Goal: Task Accomplishment & Management: Manage account settings

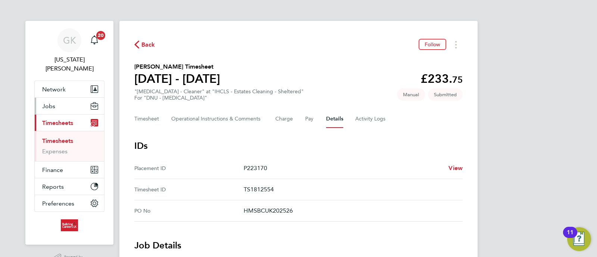
click at [75, 98] on button "Jobs" at bounding box center [69, 106] width 69 height 16
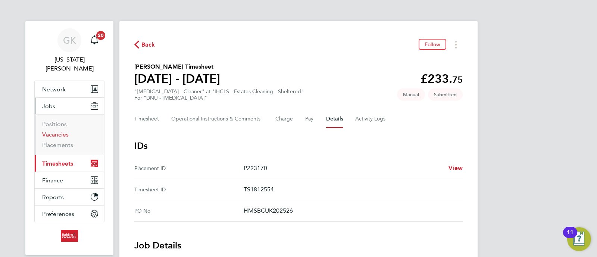
click at [58, 131] on link "Vacancies" at bounding box center [55, 134] width 27 height 7
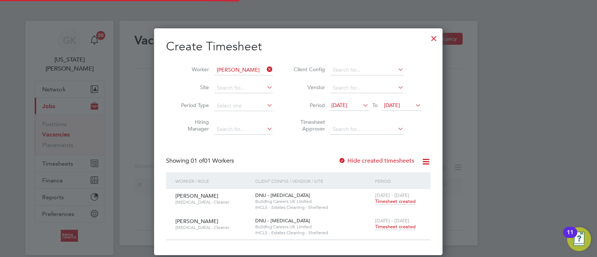
scroll to position [227, 289]
click at [265, 68] on icon at bounding box center [265, 69] width 0 height 10
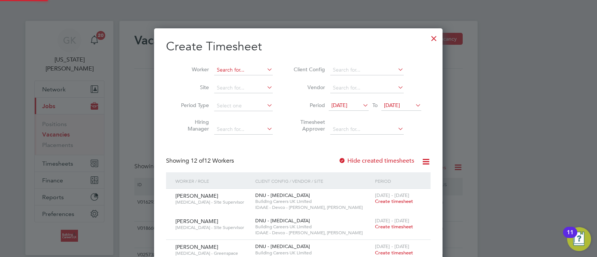
scroll to position [713, 289]
click at [259, 68] on input at bounding box center [243, 70] width 59 height 10
click at [251, 68] on input at bounding box center [243, 70] width 59 height 10
click at [250, 68] on input at bounding box center [243, 70] width 59 height 10
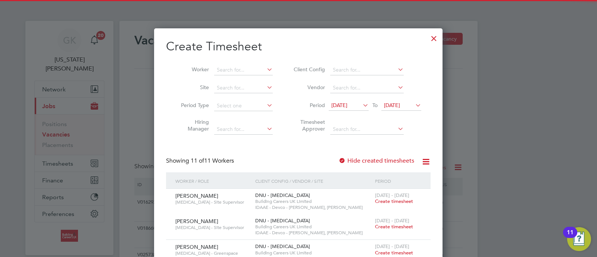
scroll to position [3, 4]
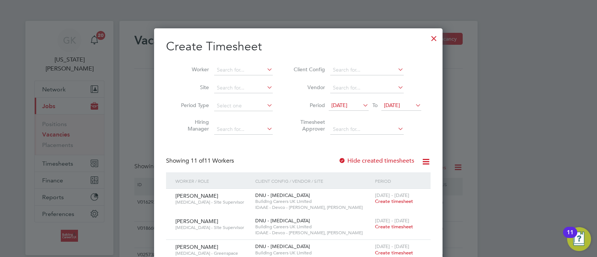
click at [436, 36] on div at bounding box center [434, 36] width 13 height 13
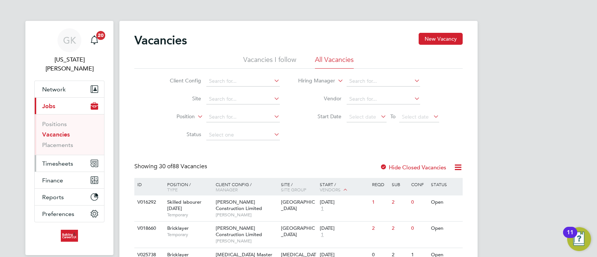
click at [60, 155] on button "Timesheets" at bounding box center [69, 163] width 69 height 16
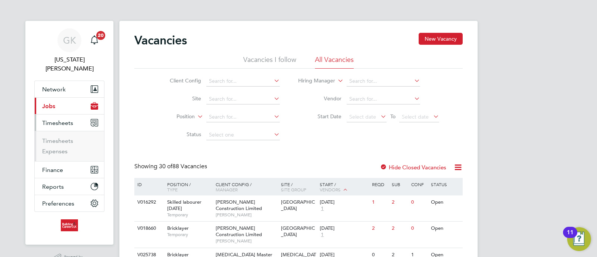
click at [68, 98] on button "Current page: Jobs" at bounding box center [69, 106] width 69 height 16
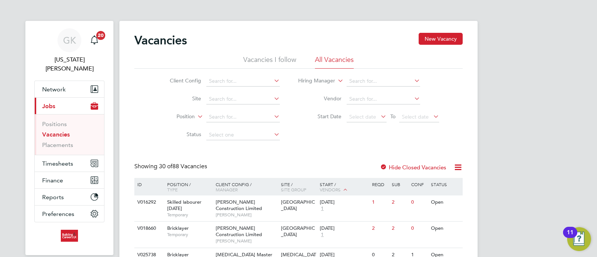
click at [55, 131] on link "Vacancies" at bounding box center [56, 134] width 28 height 7
click at [243, 86] on li "Client Config" at bounding box center [219, 81] width 140 height 18
click at [243, 83] on input at bounding box center [243, 81] width 74 height 10
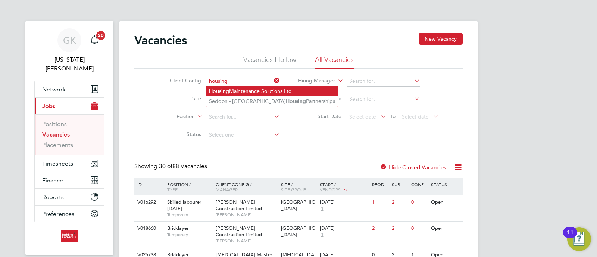
click at [233, 87] on li "Housing Maintenance Solutions Ltd" at bounding box center [272, 91] width 132 height 10
type input "Housing Maintenance Solutions Ltd"
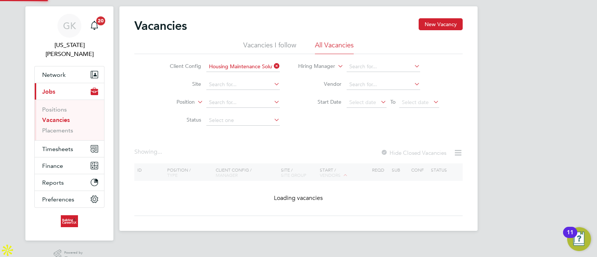
scroll to position [20, 0]
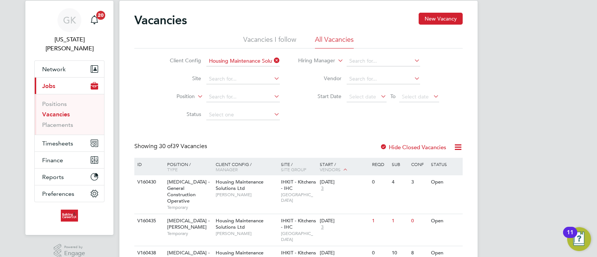
click at [257, 109] on li "Status" at bounding box center [219, 115] width 140 height 18
click at [254, 111] on input at bounding box center [243, 115] width 74 height 10
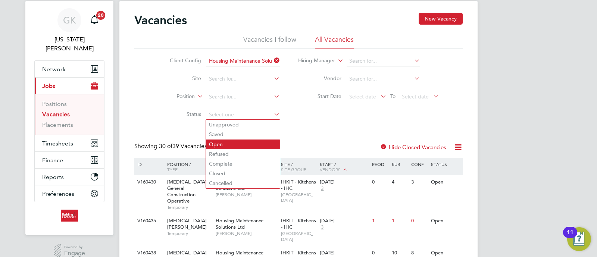
click at [230, 142] on li "Open" at bounding box center [243, 145] width 74 height 10
type input "Open"
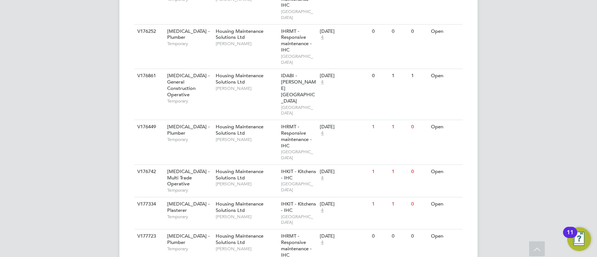
scroll to position [887, 0]
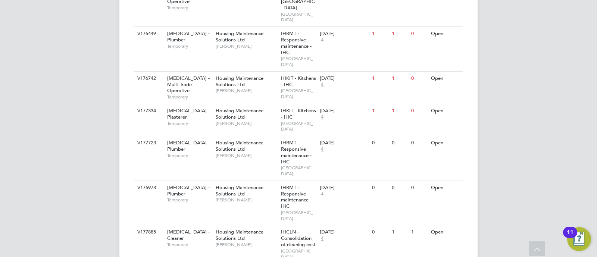
drag, startPoint x: 261, startPoint y: 193, endPoint x: 515, endPoint y: 191, distance: 253.5
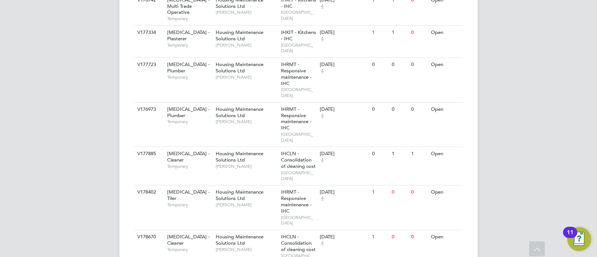
scroll to position [980, 0]
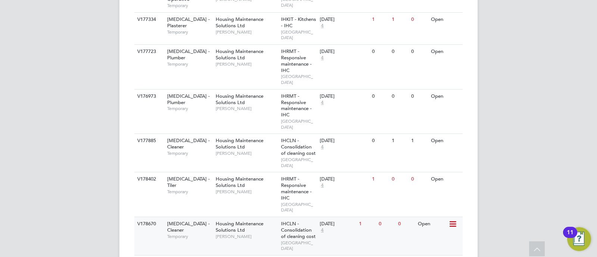
click at [243, 221] on span "Housing Maintenance Solutions Ltd" at bounding box center [240, 227] width 48 height 13
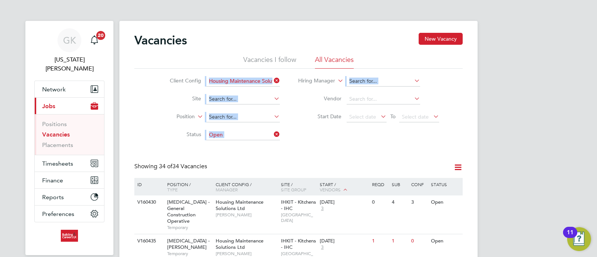
scroll to position [0, 13]
drag, startPoint x: 150, startPoint y: 80, endPoint x: 347, endPoint y: 161, distance: 212.8
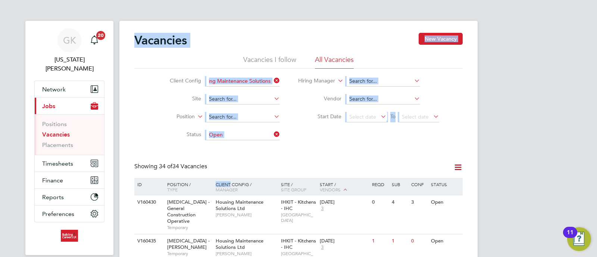
drag, startPoint x: 349, startPoint y: 158, endPoint x: 119, endPoint y: 55, distance: 251.5
click at [153, 50] on div "Vacancies New Vacancy" at bounding box center [298, 44] width 329 height 22
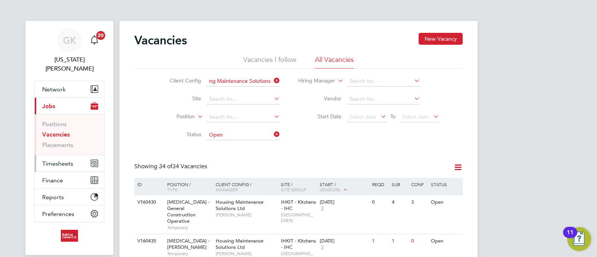
drag, startPoint x: 57, startPoint y: 154, endPoint x: 66, endPoint y: 154, distance: 9.0
click at [57, 160] on span "Timesheets" at bounding box center [57, 163] width 31 height 7
drag, startPoint x: 138, startPoint y: 124, endPoint x: 74, endPoint y: 105, distance: 67.2
click at [73, 100] on button "Current page: Jobs" at bounding box center [69, 106] width 69 height 16
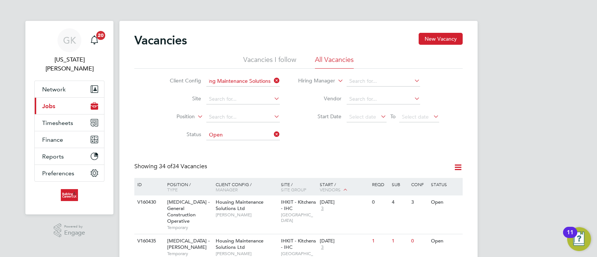
click at [53, 103] on span "Jobs" at bounding box center [48, 106] width 13 height 7
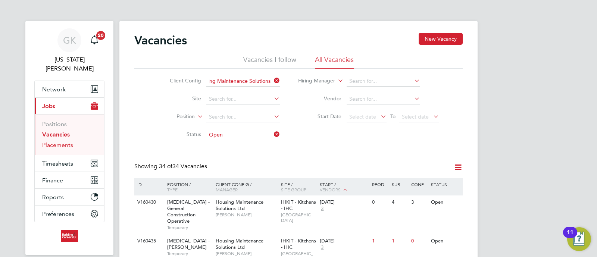
click at [56, 142] on link "Placements" at bounding box center [57, 145] width 31 height 7
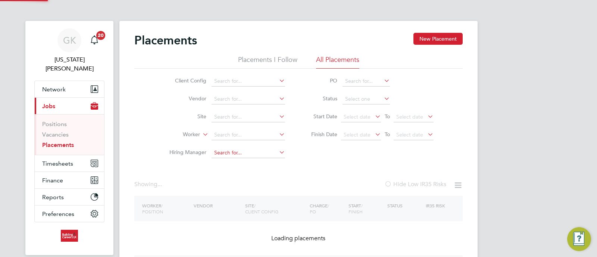
click at [242, 150] on input at bounding box center [249, 153] width 74 height 10
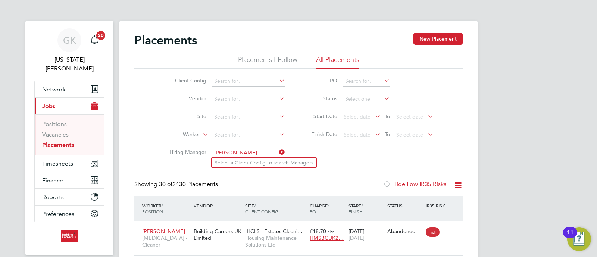
type input "liam roo"
click at [232, 128] on li "Worker" at bounding box center [224, 135] width 140 height 18
click at [232, 133] on input at bounding box center [249, 135] width 74 height 10
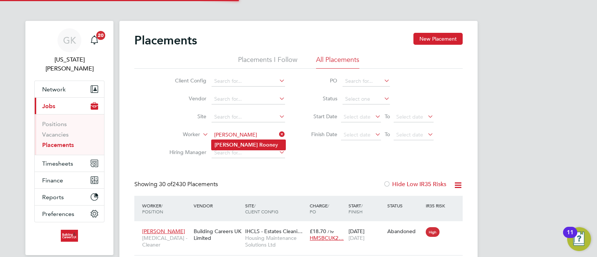
click at [216, 143] on b "Liam" at bounding box center [236, 145] width 43 height 6
type input "[PERSON_NAME]"
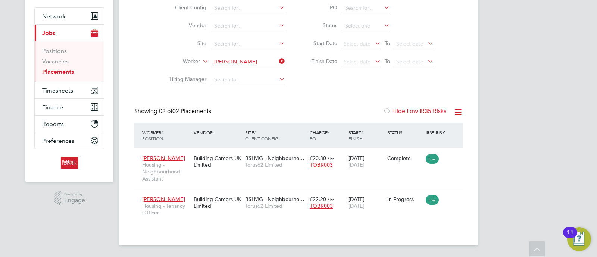
click at [498, 184] on div "GK Georgia King Notifications 20 Applications: Network Team Members Businesses …" at bounding box center [298, 92] width 597 height 331
click at [293, 220] on div "Liam Rooney Housing - Tenancy Officer Building Careers UK Limited BSLMG - Neigh…" at bounding box center [298, 206] width 329 height 34
click at [242, 205] on div "Building Careers UK Limited" at bounding box center [218, 202] width 52 height 21
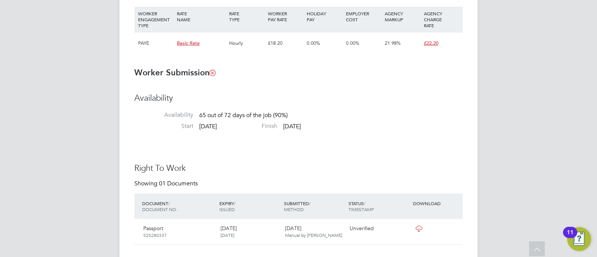
click at [301, 124] on span "[DATE]" at bounding box center [292, 126] width 18 height 7
click at [356, 130] on li "Start [DATE] Finish [DATE]" at bounding box center [298, 127] width 329 height 11
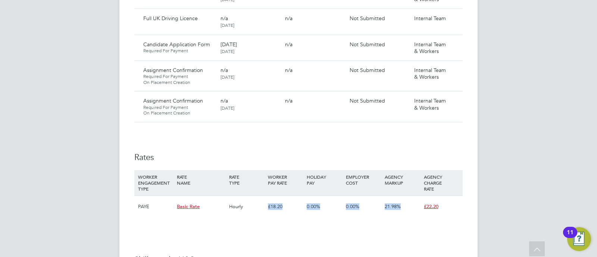
drag, startPoint x: 436, startPoint y: 218, endPoint x: 262, endPoint y: 210, distance: 174.6
click at [262, 210] on div "PAYE Basic Rate Hourly £18.20 0.00% 0.00% 21.98% £22.20" at bounding box center [298, 207] width 329 height 22
click at [262, 217] on div "Hourly" at bounding box center [246, 207] width 39 height 22
click at [279, 204] on div "£18.20" at bounding box center [285, 207] width 39 height 22
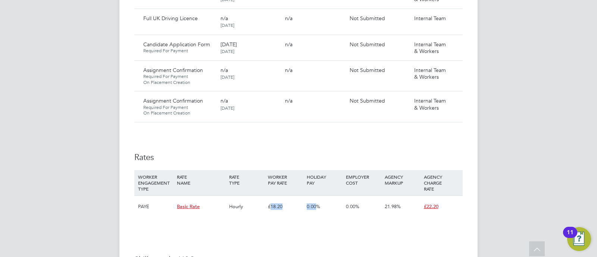
click at [281, 209] on div "£18.20" at bounding box center [285, 207] width 39 height 22
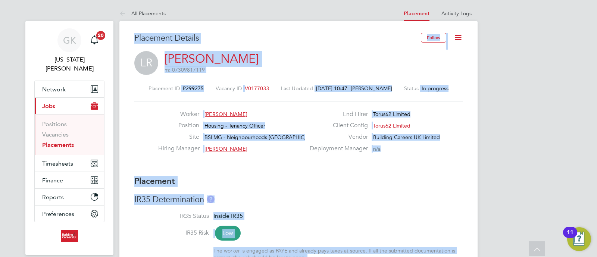
drag, startPoint x: 263, startPoint y: 142, endPoint x: 56, endPoint y: -15, distance: 259.6
click at [298, 155] on div "Hiring Manager [PERSON_NAME]" at bounding box center [231, 151] width 147 height 12
click at [377, 183] on h3 "Placement" at bounding box center [298, 181] width 329 height 11
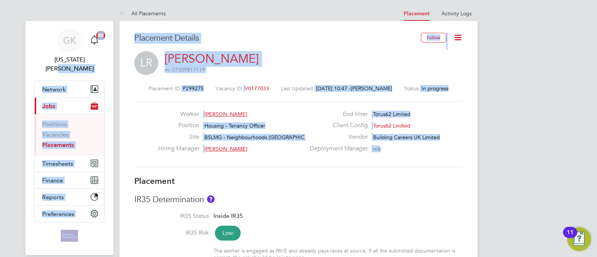
drag, startPoint x: 330, startPoint y: 174, endPoint x: 109, endPoint y: 38, distance: 260.1
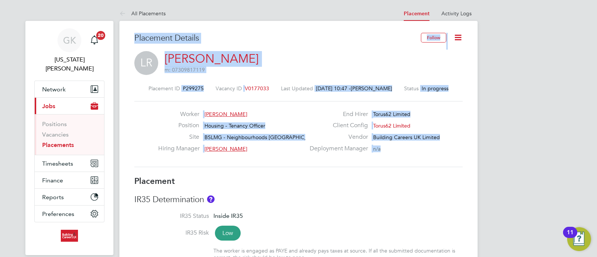
drag, startPoint x: 467, startPoint y: 147, endPoint x: 420, endPoint y: 122, distance: 53.1
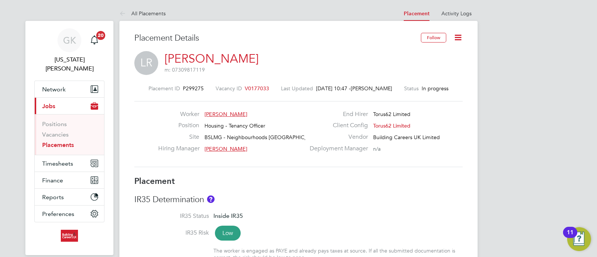
drag, startPoint x: 529, startPoint y: 146, endPoint x: 522, endPoint y: 144, distance: 7.2
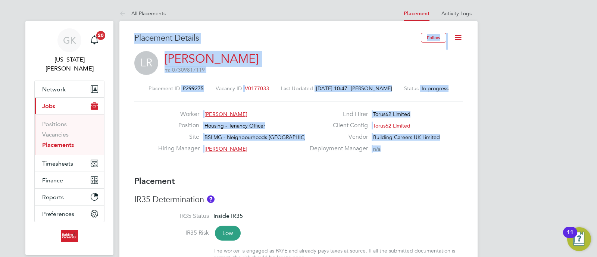
drag, startPoint x: 448, startPoint y: 159, endPoint x: 136, endPoint y: 29, distance: 338.6
click at [170, 36] on h3 "Placement Details" at bounding box center [274, 38] width 281 height 11
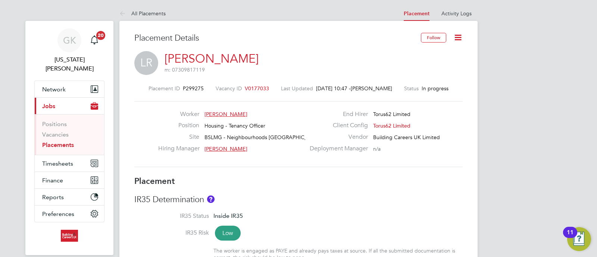
click at [172, 37] on h3 "Placement Details" at bounding box center [274, 38] width 281 height 11
drag, startPoint x: 190, startPoint y: 40, endPoint x: 198, endPoint y: 33, distance: 10.0
click at [192, 39] on h3 "Placement Details" at bounding box center [274, 38] width 281 height 11
click at [198, 33] on h3 "Placement Details" at bounding box center [274, 38] width 281 height 11
drag, startPoint x: 201, startPoint y: 43, endPoint x: 201, endPoint y: 35, distance: 7.8
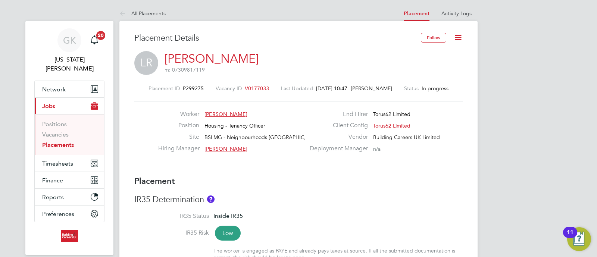
click at [201, 42] on h3 "Placement Details" at bounding box center [274, 38] width 281 height 11
click at [201, 33] on h3 "Placement Details" at bounding box center [274, 38] width 281 height 11
click at [199, 36] on h3 "Placement Details" at bounding box center [274, 38] width 281 height 11
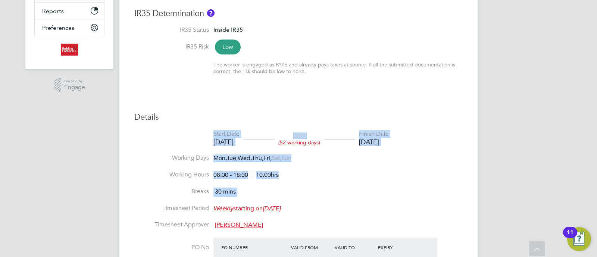
drag, startPoint x: 456, startPoint y: 219, endPoint x: 207, endPoint y: 128, distance: 264.7
click at [207, 128] on div "Details Start Date [DATE] DAYS (52 working days) Finish Date [DATE] Working Day…" at bounding box center [298, 250] width 329 height 276
drag, startPoint x: 436, startPoint y: 137, endPoint x: 406, endPoint y: 188, distance: 59.4
click at [437, 137] on li "Start Date [DATE] DAYS (52 working days) Finish Date [DATE]" at bounding box center [298, 142] width 329 height 24
click at [405, 187] on ul "Start Date [DATE] DAYS (52 working days) Finish Date [DATE] Working Days Mon, T…" at bounding box center [298, 207] width 329 height 155
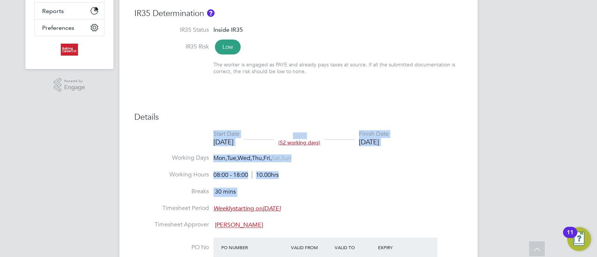
drag, startPoint x: 404, startPoint y: 187, endPoint x: 343, endPoint y: 195, distance: 61.4
click at [403, 187] on li "Working Hours 08:00 - 18:00 10.00hrs" at bounding box center [298, 179] width 329 height 17
click at [343, 195] on li "Breaks 30 mins" at bounding box center [298, 196] width 329 height 17
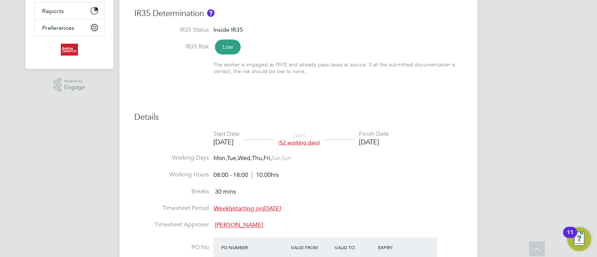
click at [340, 193] on li "Breaks 30 mins" at bounding box center [298, 196] width 329 height 17
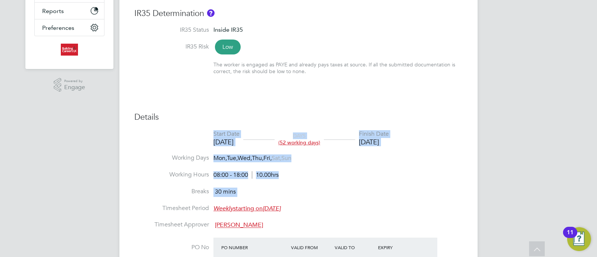
drag, startPoint x: 424, startPoint y: 219, endPoint x: 206, endPoint y: 114, distance: 242.3
click at [206, 114] on div "Details Start Date [DATE] DAYS (52 working days) Finish Date [DATE] Working Day…" at bounding box center [298, 250] width 329 height 276
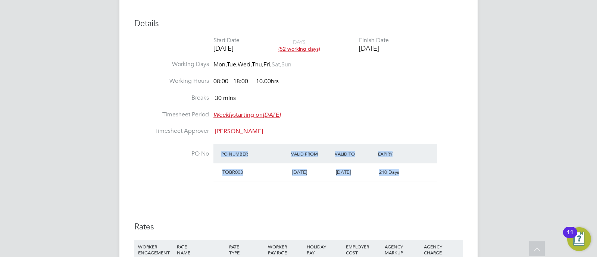
drag, startPoint x: 421, startPoint y: 170, endPoint x: 275, endPoint y: 155, distance: 146.3
click at [215, 148] on div "PO Number Valid From Valid To Expiry TOBR003 [DATE] [DATE] 210 Days" at bounding box center [326, 163] width 224 height 38
click at [275, 155] on div "PO Number" at bounding box center [255, 153] width 70 height 13
click at [252, 157] on div "PO Number" at bounding box center [255, 153] width 70 height 13
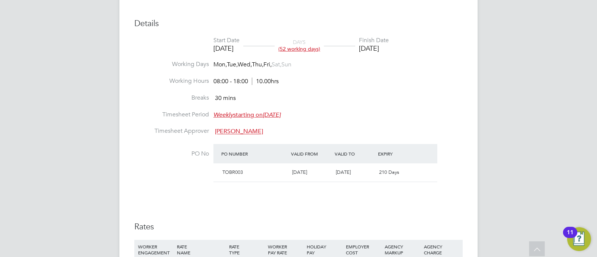
click at [312, 156] on div "Valid From" at bounding box center [311, 153] width 44 height 13
click at [312, 155] on div "Valid From" at bounding box center [311, 153] width 44 height 13
click at [312, 154] on div "Valid From" at bounding box center [311, 153] width 44 height 13
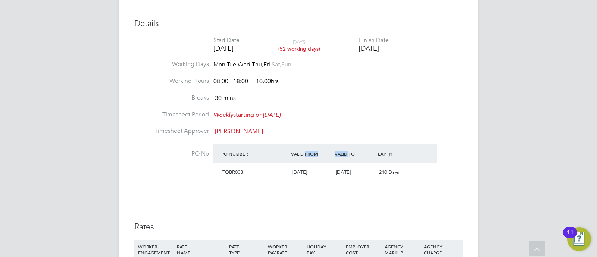
click at [312, 154] on div "Valid From" at bounding box center [311, 153] width 44 height 13
click at [313, 154] on div "Valid From" at bounding box center [311, 153] width 44 height 13
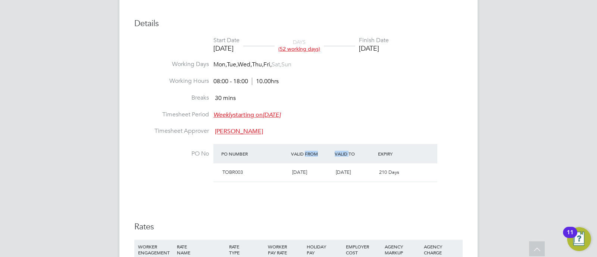
click at [313, 154] on div "Valid From" at bounding box center [311, 153] width 44 height 13
click at [312, 156] on div "Valid From" at bounding box center [311, 153] width 44 height 13
click at [312, 155] on div "Valid From" at bounding box center [311, 153] width 44 height 13
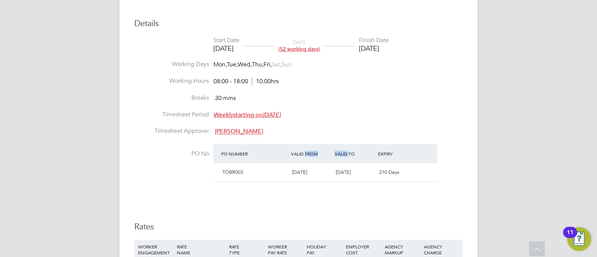
click at [344, 156] on div "Valid To" at bounding box center [355, 153] width 44 height 13
click at [345, 155] on div "Valid To" at bounding box center [355, 153] width 44 height 13
click at [348, 153] on div "Valid To" at bounding box center [355, 153] width 44 height 13
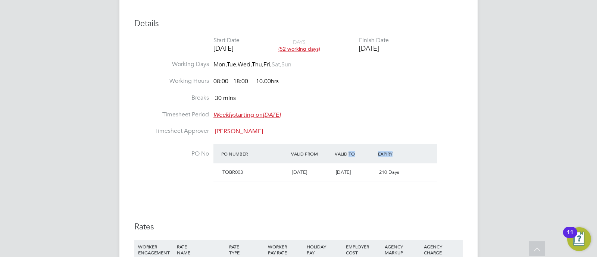
click at [348, 153] on div "Valid To" at bounding box center [355, 153] width 44 height 13
click at [347, 153] on div "Valid To" at bounding box center [355, 153] width 44 height 13
click at [367, 130] on li "Timesheet Approver [PERSON_NAME]" at bounding box center [298, 135] width 329 height 17
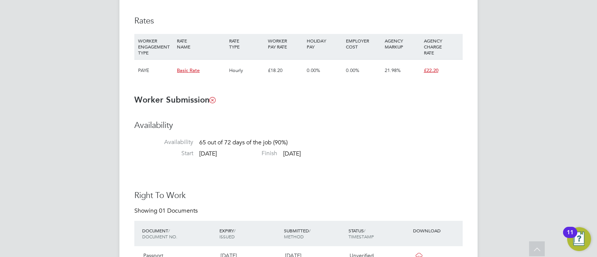
click at [284, 71] on div "£18.20" at bounding box center [285, 71] width 39 height 22
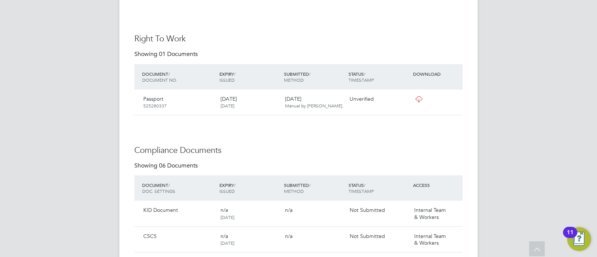
scroll to position [666, 0]
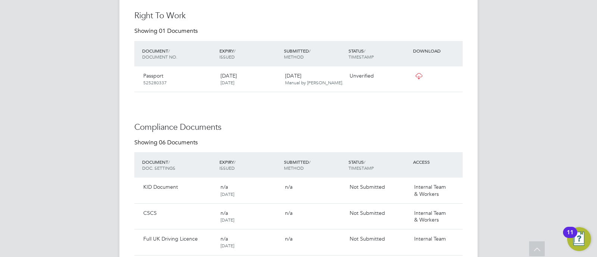
drag, startPoint x: 301, startPoint y: 102, endPoint x: 494, endPoint y: 100, distance: 192.7
click at [494, 100] on div "GK [US_STATE][PERSON_NAME] Notifications 20 Applications: Network Team Members …" at bounding box center [298, 19] width 597 height 1370
click at [457, 77] on icon at bounding box center [453, 76] width 7 height 9
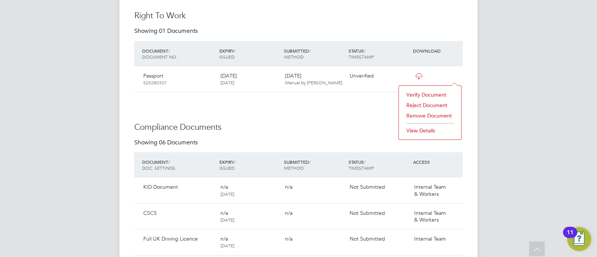
click at [435, 93] on li "Verify Document" at bounding box center [430, 95] width 55 height 10
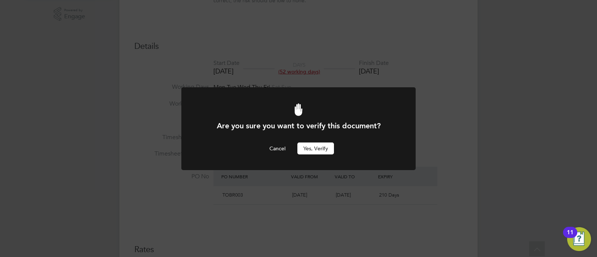
click at [318, 150] on button "Yes, verify" at bounding box center [316, 149] width 37 height 12
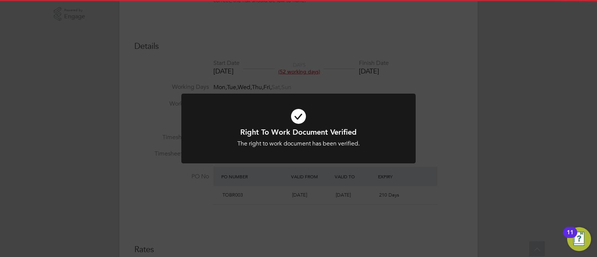
click at [469, 111] on div "Right To Work Document Verified The right to work document has been verified. C…" at bounding box center [298, 128] width 597 height 257
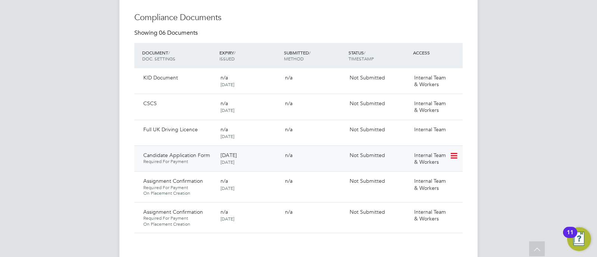
scroll to position [790, 0]
